Goal: Task Accomplishment & Management: Manage account settings

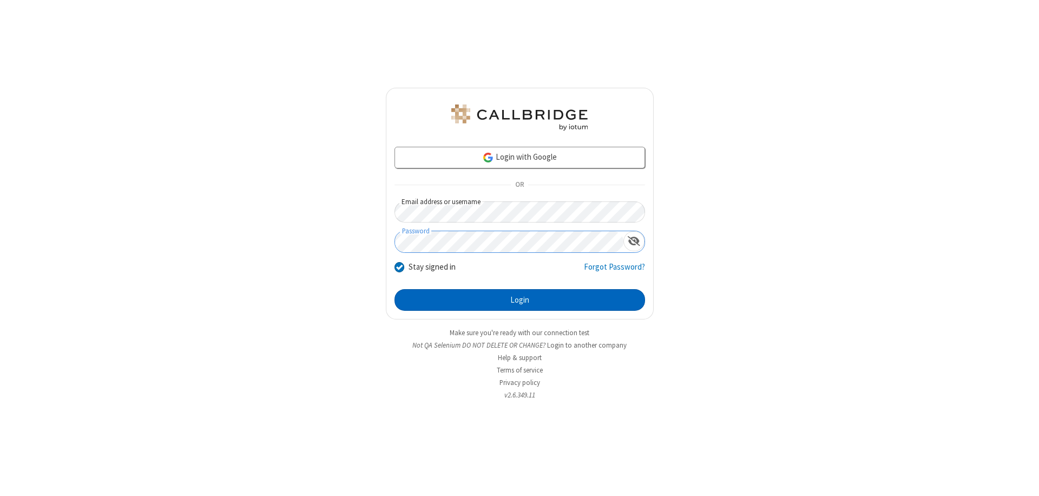
click at [519, 300] on button "Login" at bounding box center [519, 300] width 251 height 22
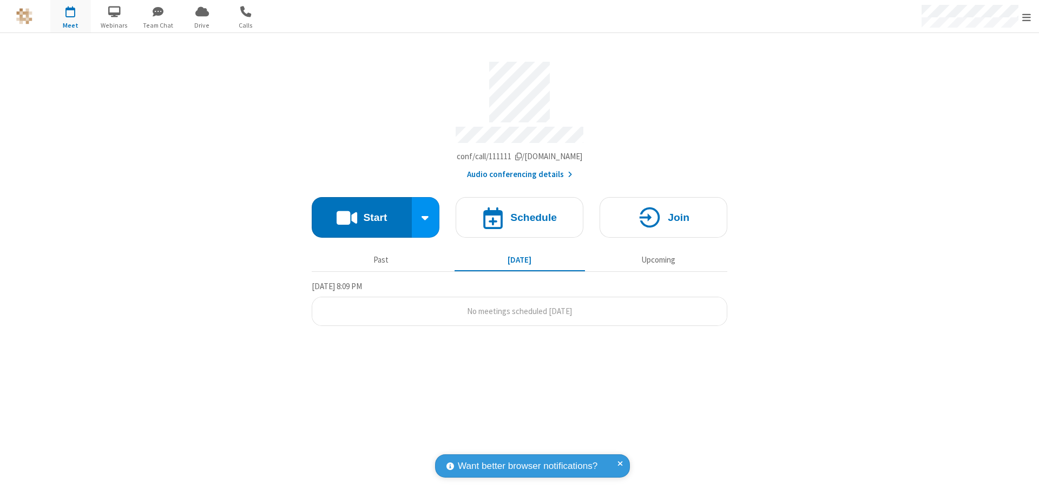
click at [1027, 17] on span "Open menu" at bounding box center [1026, 17] width 9 height 11
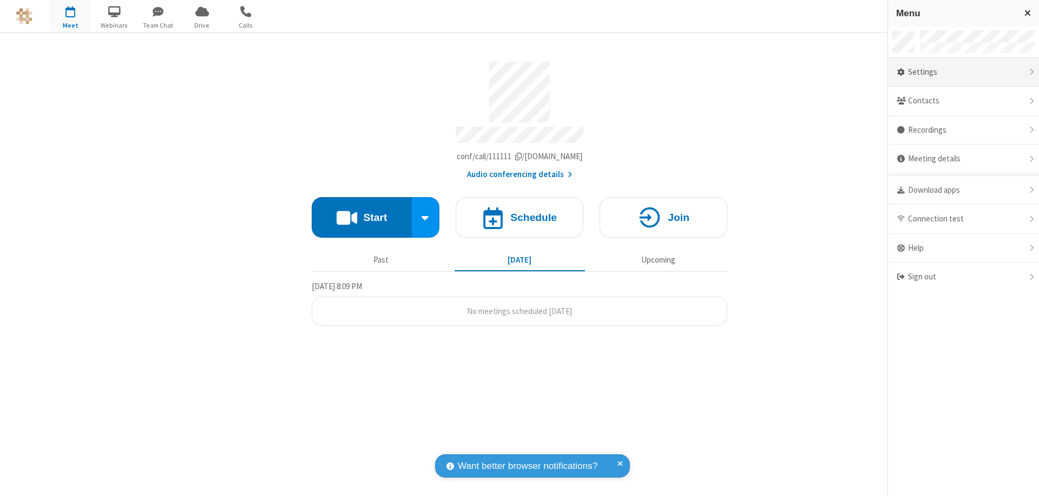
click at [963, 72] on div "Settings" at bounding box center [963, 72] width 151 height 29
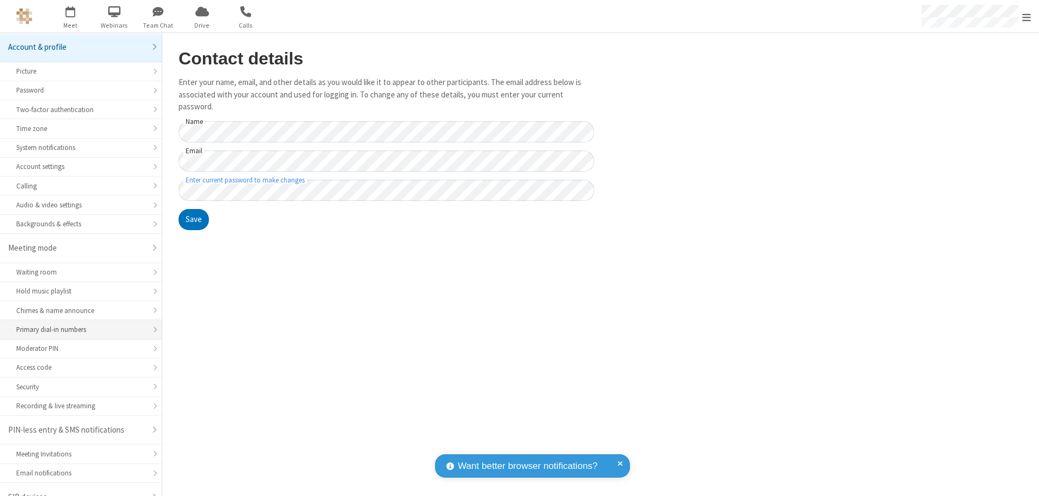
click at [77, 324] on div "Primary dial-in numbers" at bounding box center [80, 329] width 129 height 10
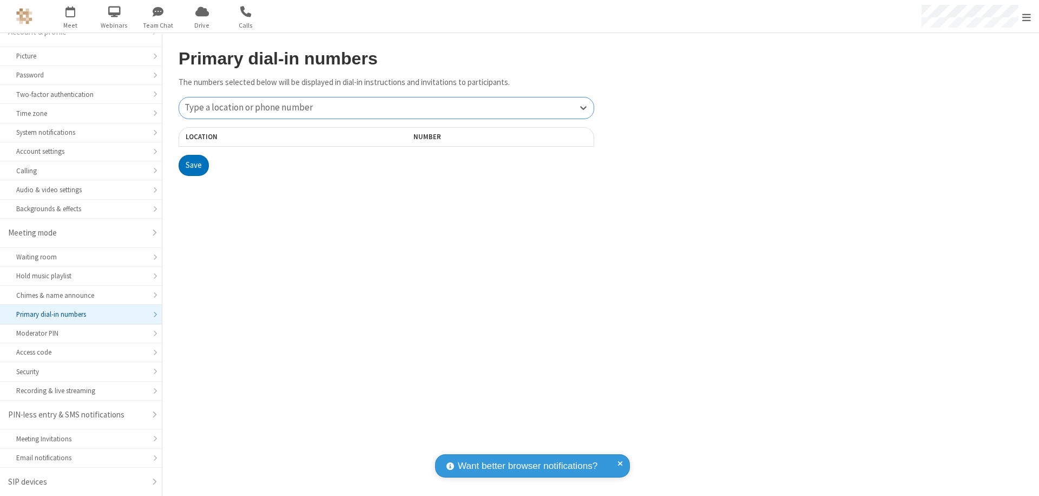
click at [386, 108] on div "Type a location or phone number" at bounding box center [386, 107] width 415 height 21
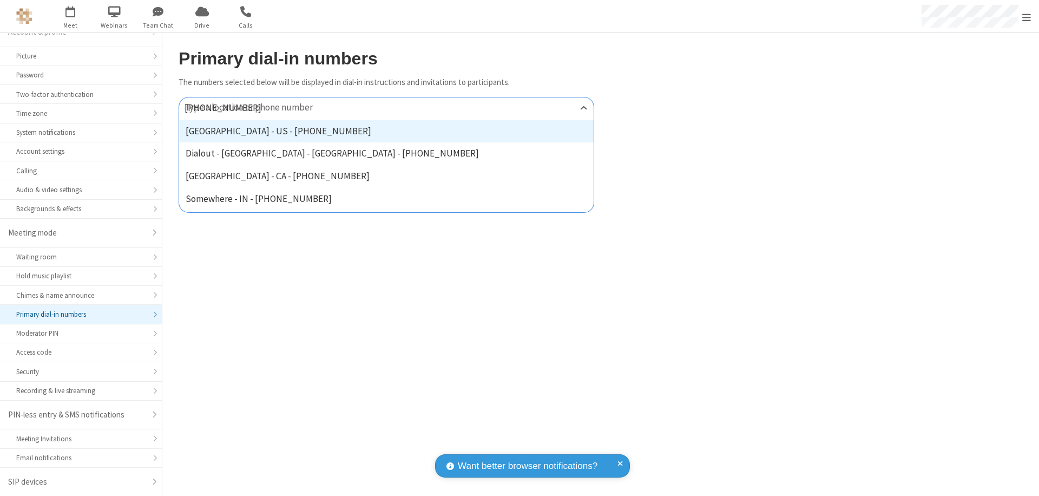
type input "[PHONE_NUMBER]"
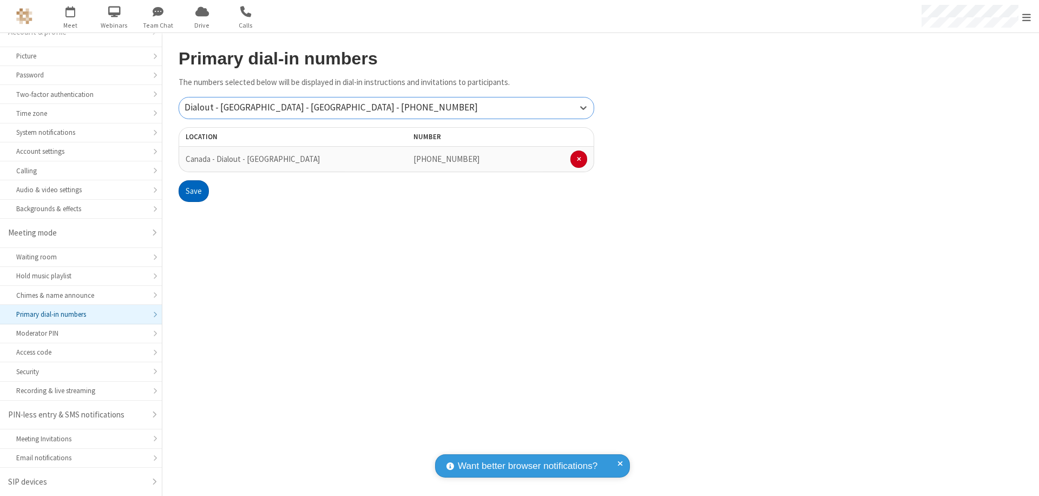
click at [193, 191] on button "Save" at bounding box center [194, 191] width 30 height 22
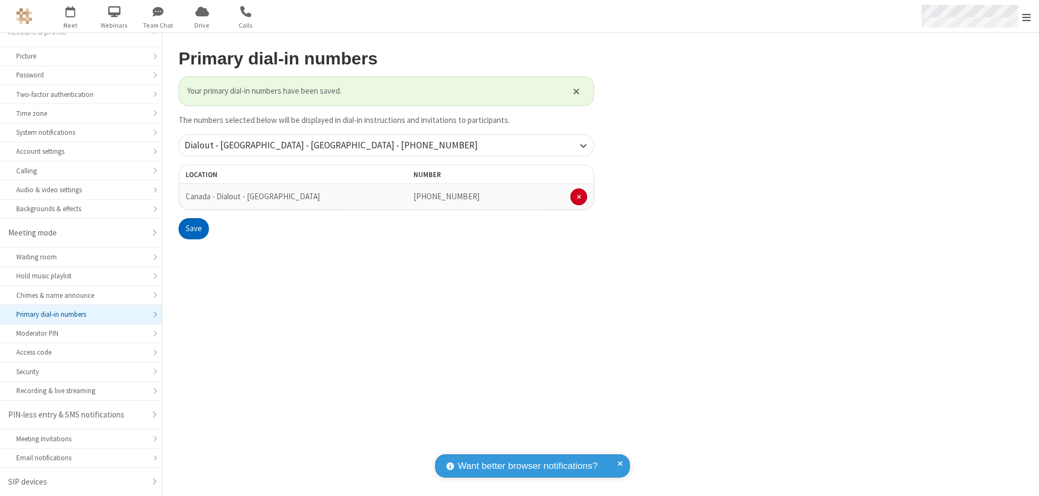
click at [1027, 17] on span "Open menu" at bounding box center [1026, 17] width 9 height 11
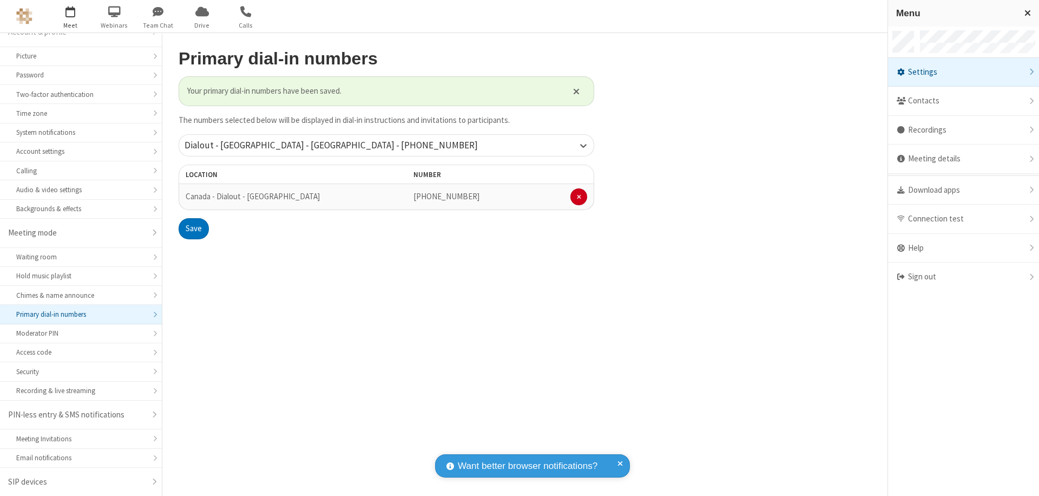
click at [70, 16] on span "button" at bounding box center [70, 11] width 41 height 18
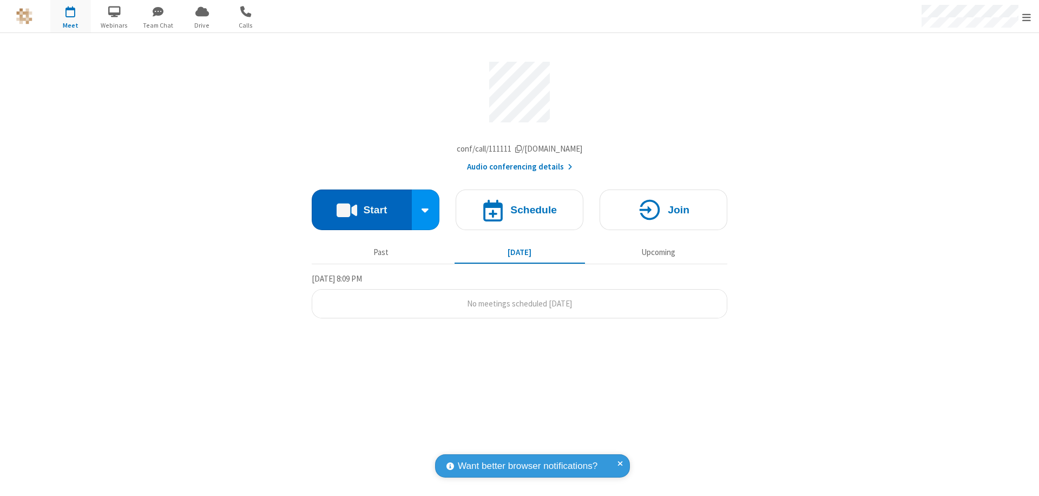
click at [361, 212] on button "Start" at bounding box center [362, 209] width 100 height 41
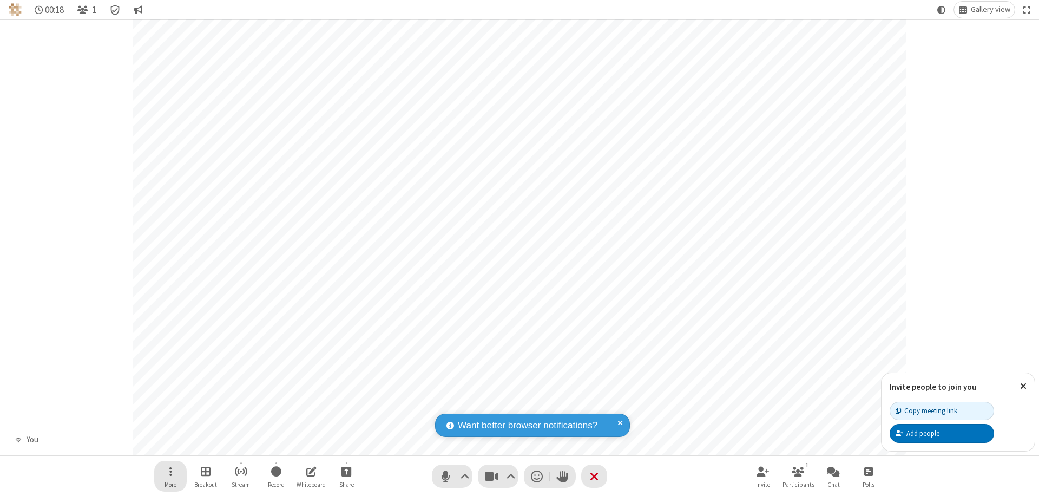
click at [170, 471] on span "Open menu" at bounding box center [170, 471] width 3 height 14
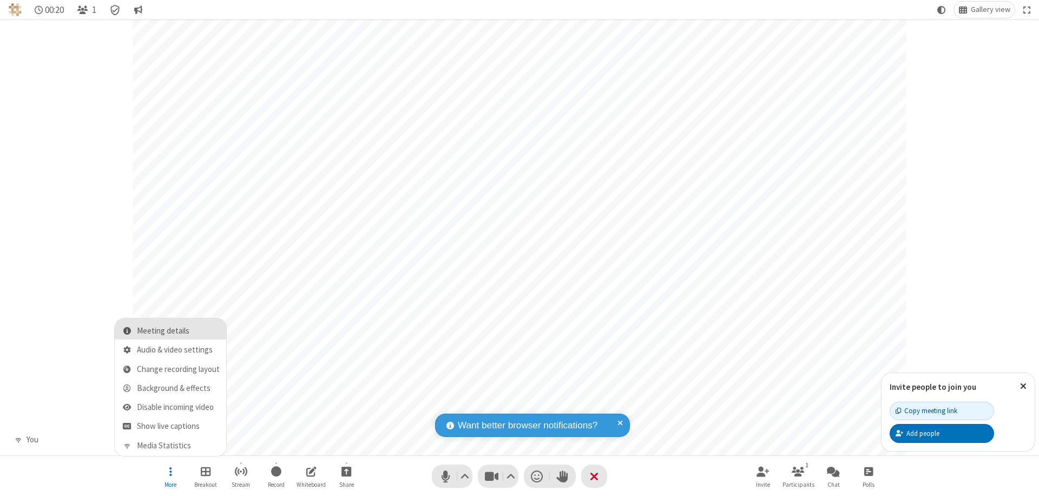
click at [178, 331] on span "Meeting details" at bounding box center [178, 330] width 83 height 9
